Goal: Task Accomplishment & Management: Use online tool/utility

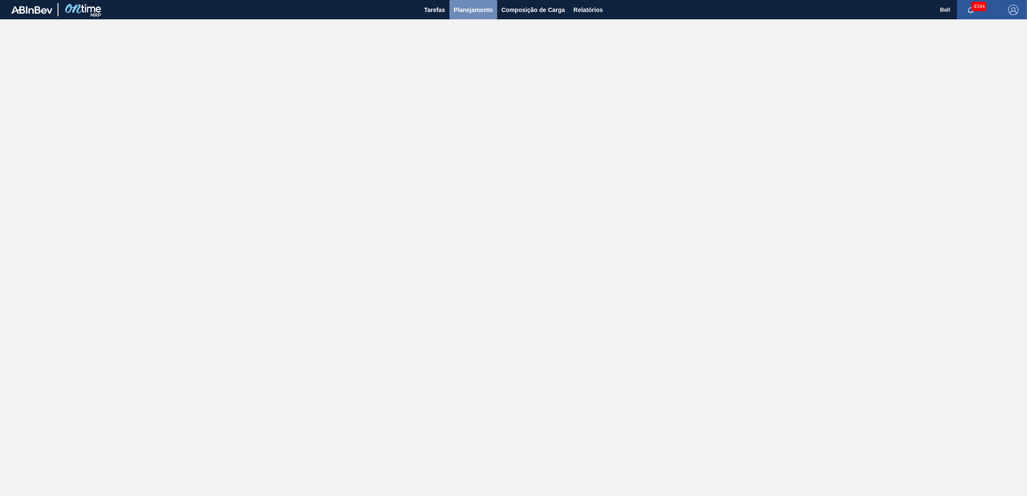
click at [455, 12] on span "Planejamento" at bounding box center [473, 10] width 39 height 10
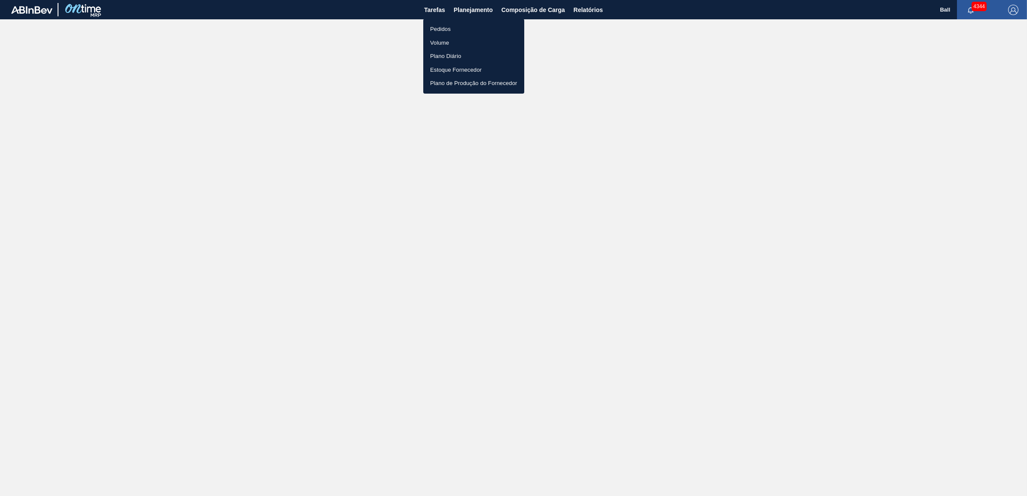
click at [436, 24] on li "Pedidos" at bounding box center [473, 29] width 101 height 14
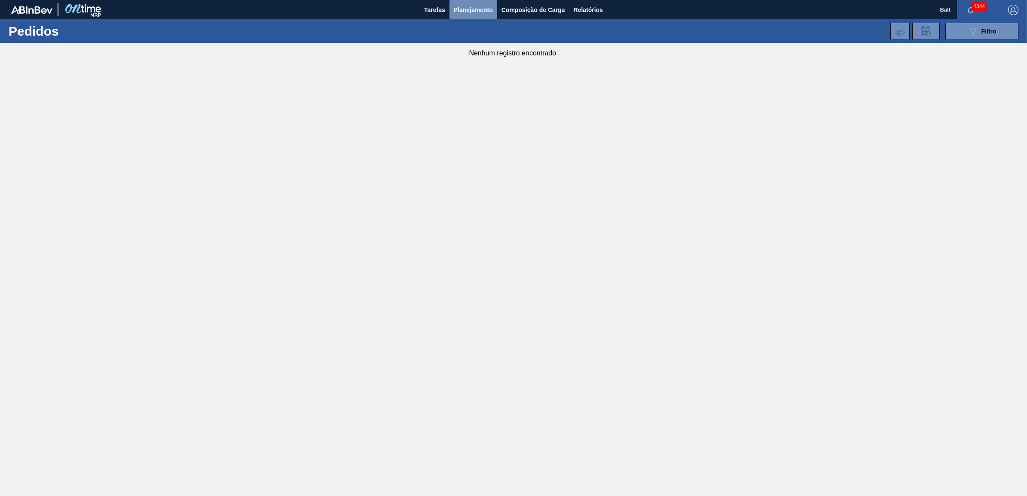
click at [489, 7] on span "Planejamento" at bounding box center [473, 10] width 39 height 10
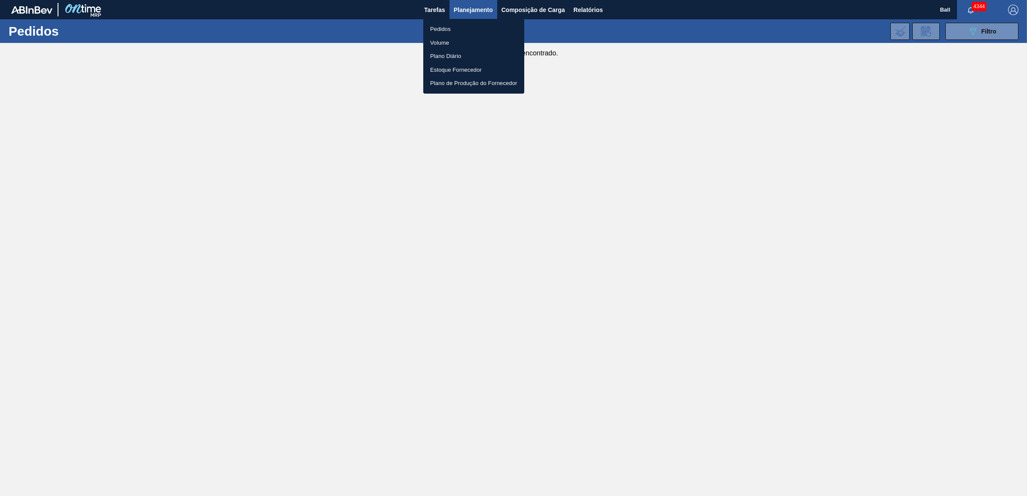
click at [450, 41] on li "Volume" at bounding box center [473, 43] width 101 height 14
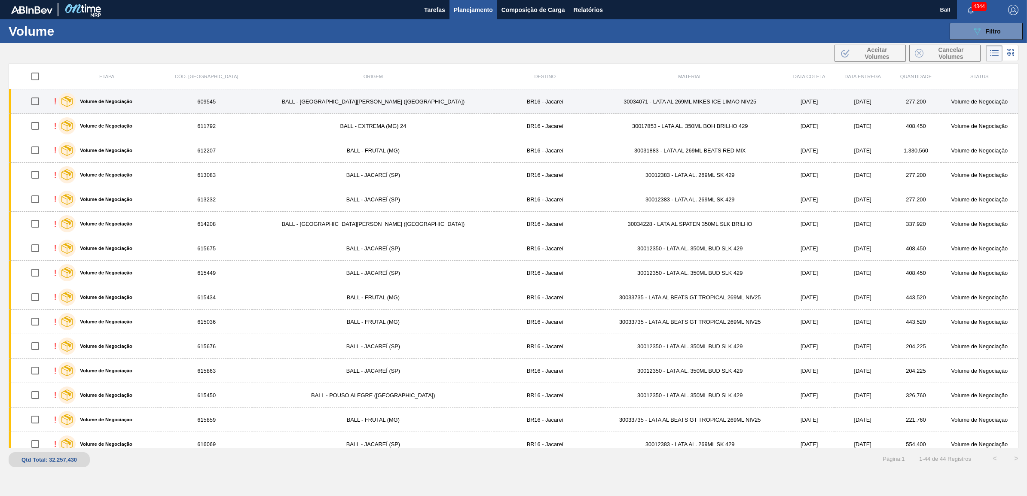
click at [40, 100] on input "checkbox" at bounding box center [35, 101] width 18 height 18
checkbox input "true"
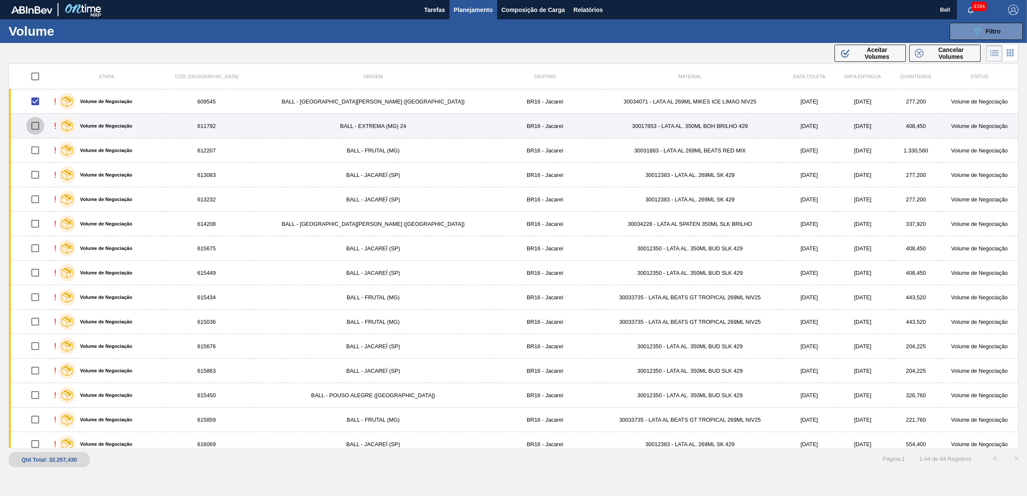
click at [41, 125] on input "checkbox" at bounding box center [35, 126] width 18 height 18
checkbox input "true"
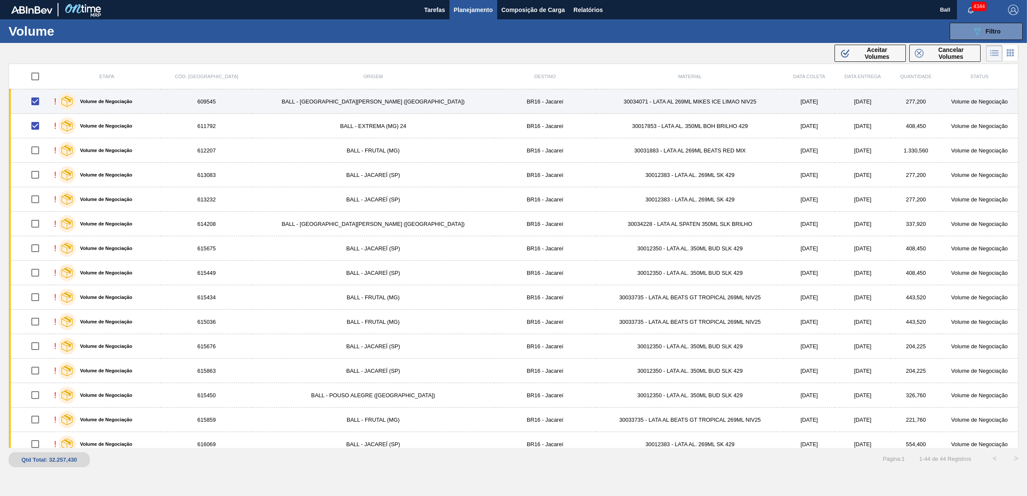
click at [494, 102] on td "BR16 - Jacareí" at bounding box center [545, 101] width 102 height 24
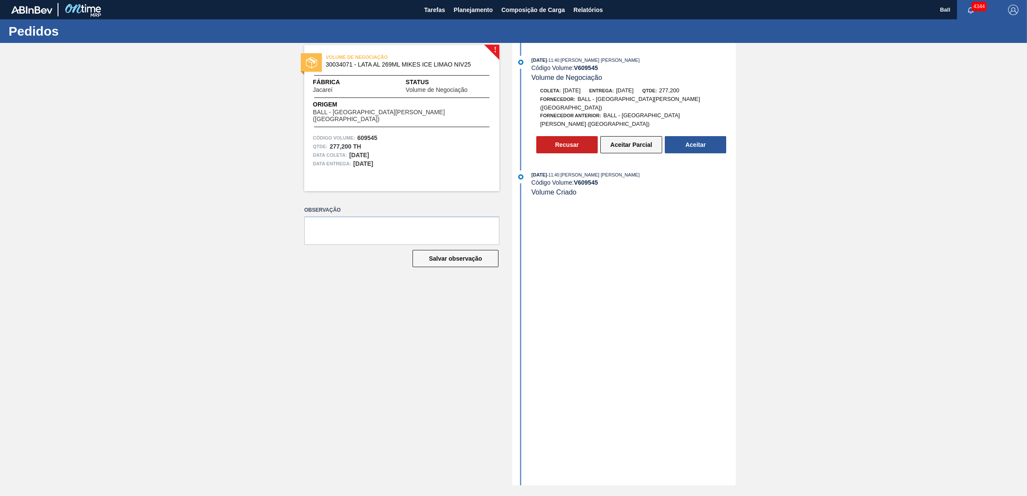
click at [631, 136] on button "Aceitar Parcial" at bounding box center [631, 144] width 62 height 17
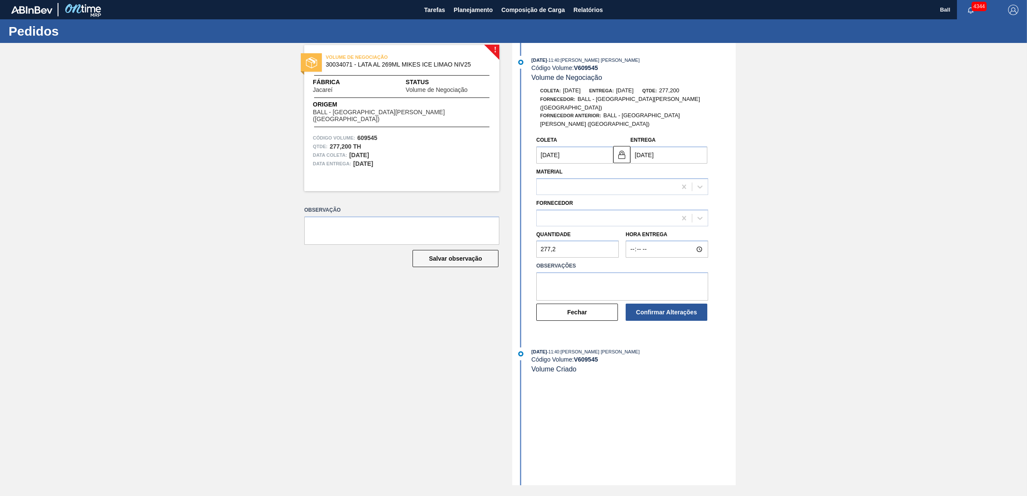
type input "[DATE]"
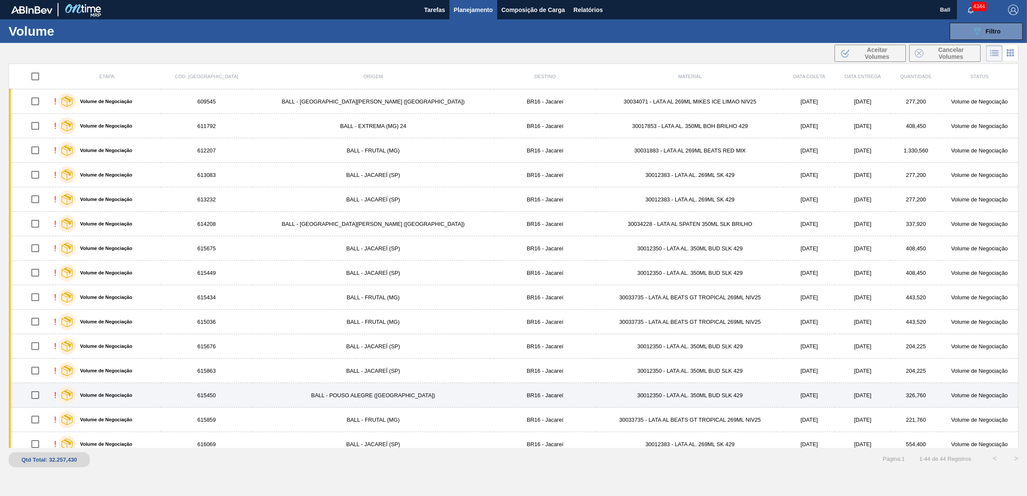
scroll to position [161, 0]
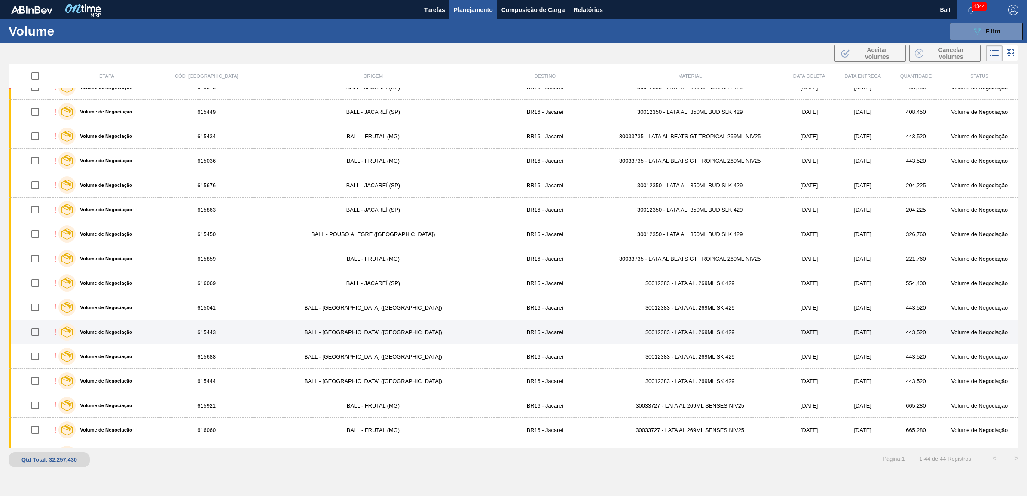
click at [494, 327] on td "BR16 - Jacareí" at bounding box center [545, 332] width 102 height 24
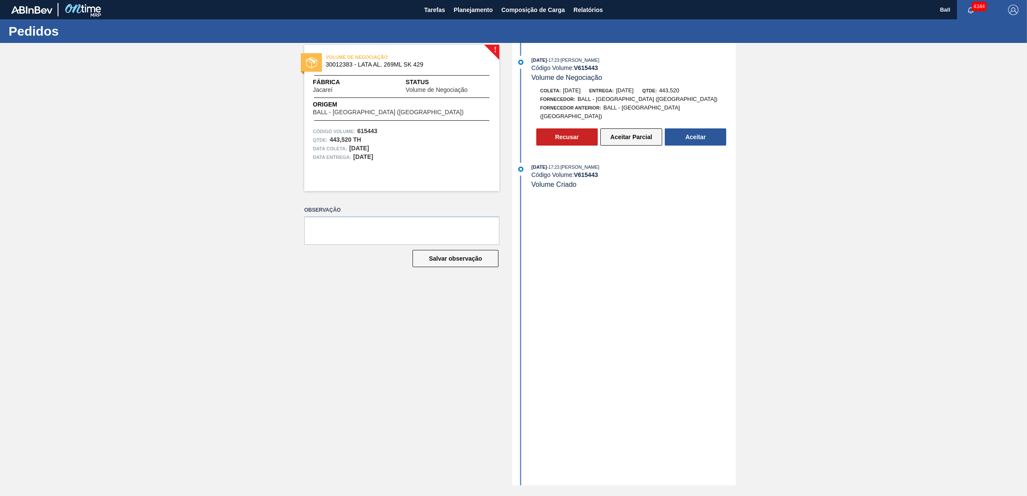
click at [622, 132] on button "Aceitar Parcial" at bounding box center [631, 136] width 62 height 17
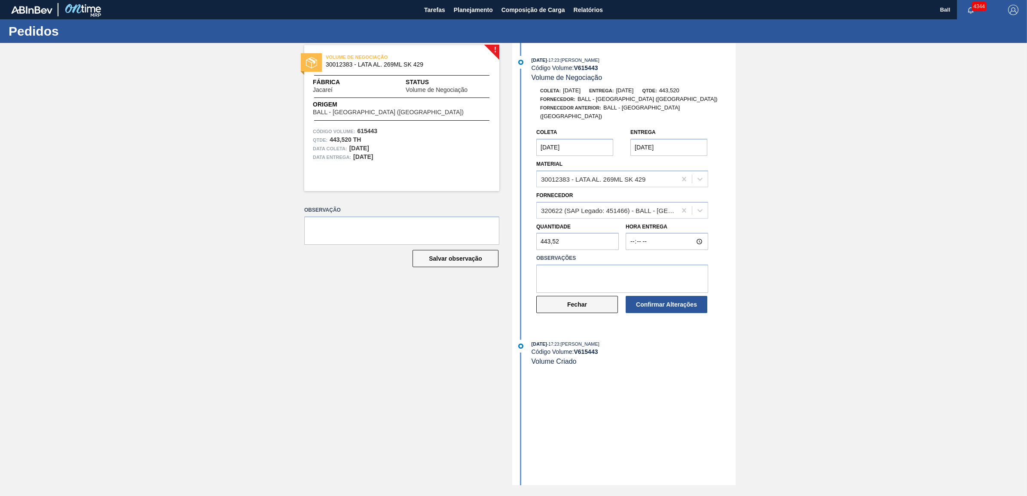
click at [569, 303] on button "Fechar" at bounding box center [577, 304] width 82 height 17
